Goal: Browse casually

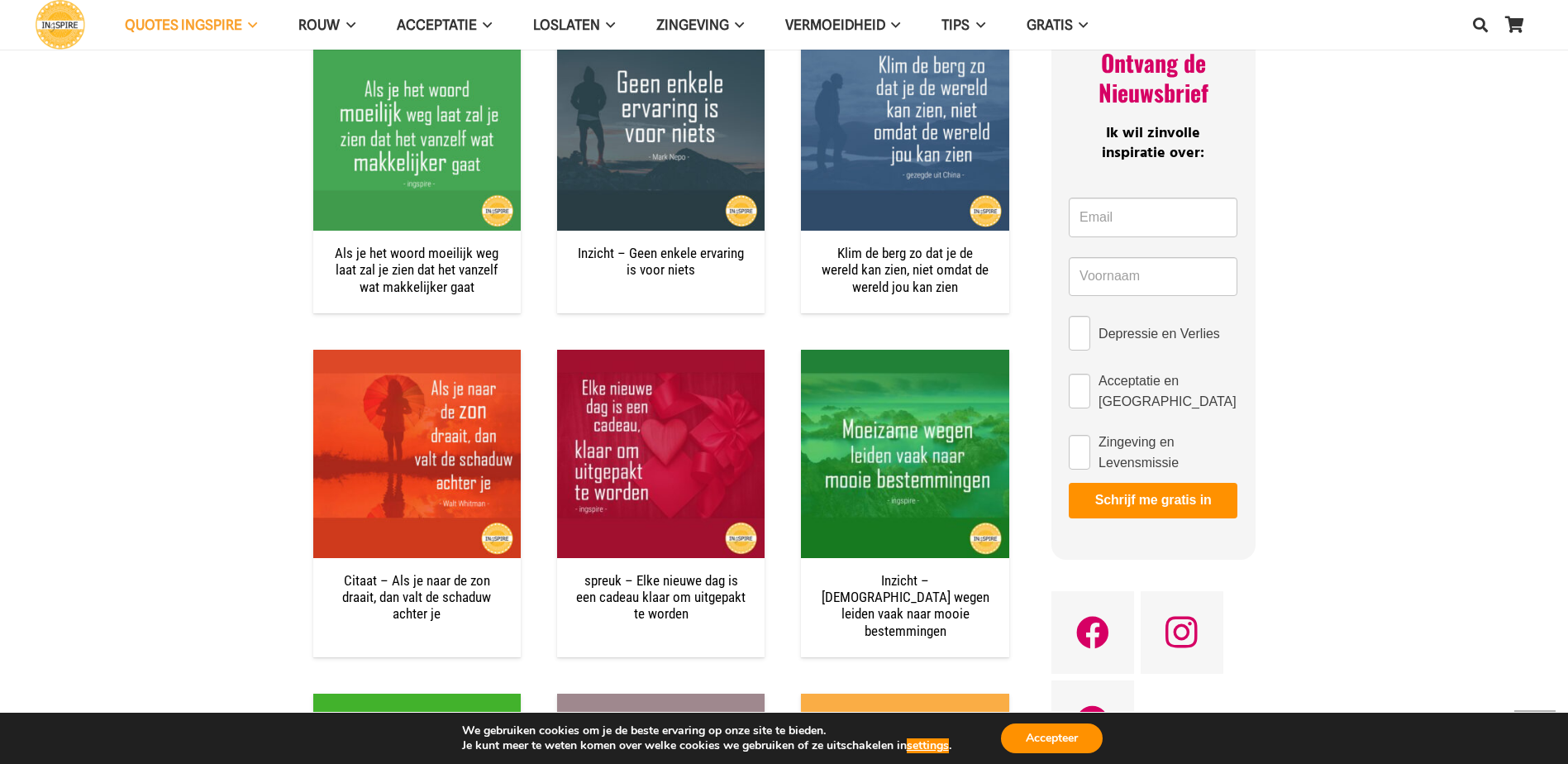
scroll to position [910, 0]
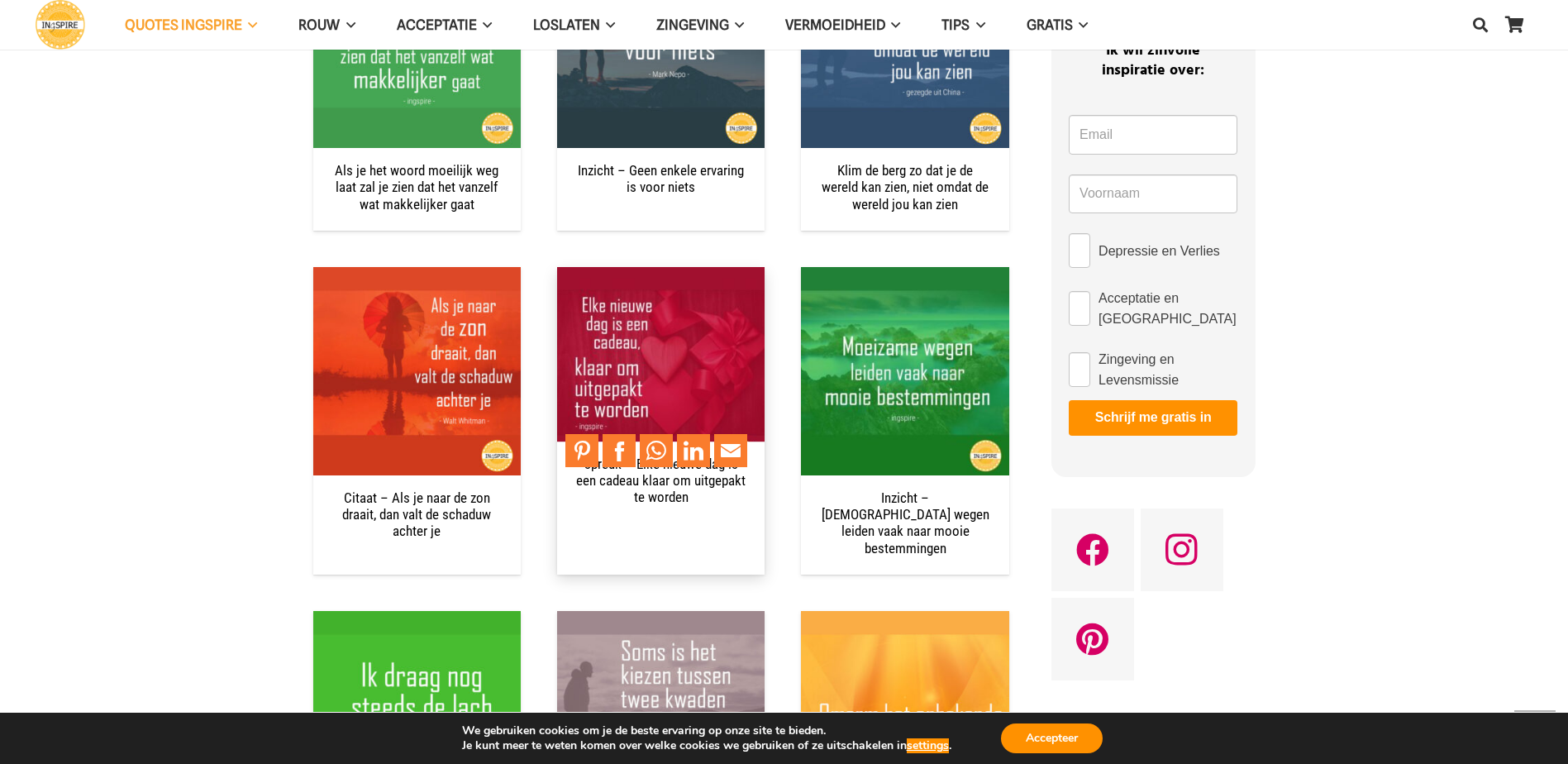
click at [674, 347] on img "spreuk – Elke nieuwe dag is een cadeau klaar om uitgepakt te worden" at bounding box center [660, 370] width 208 height 208
